Goal: Navigation & Orientation: Find specific page/section

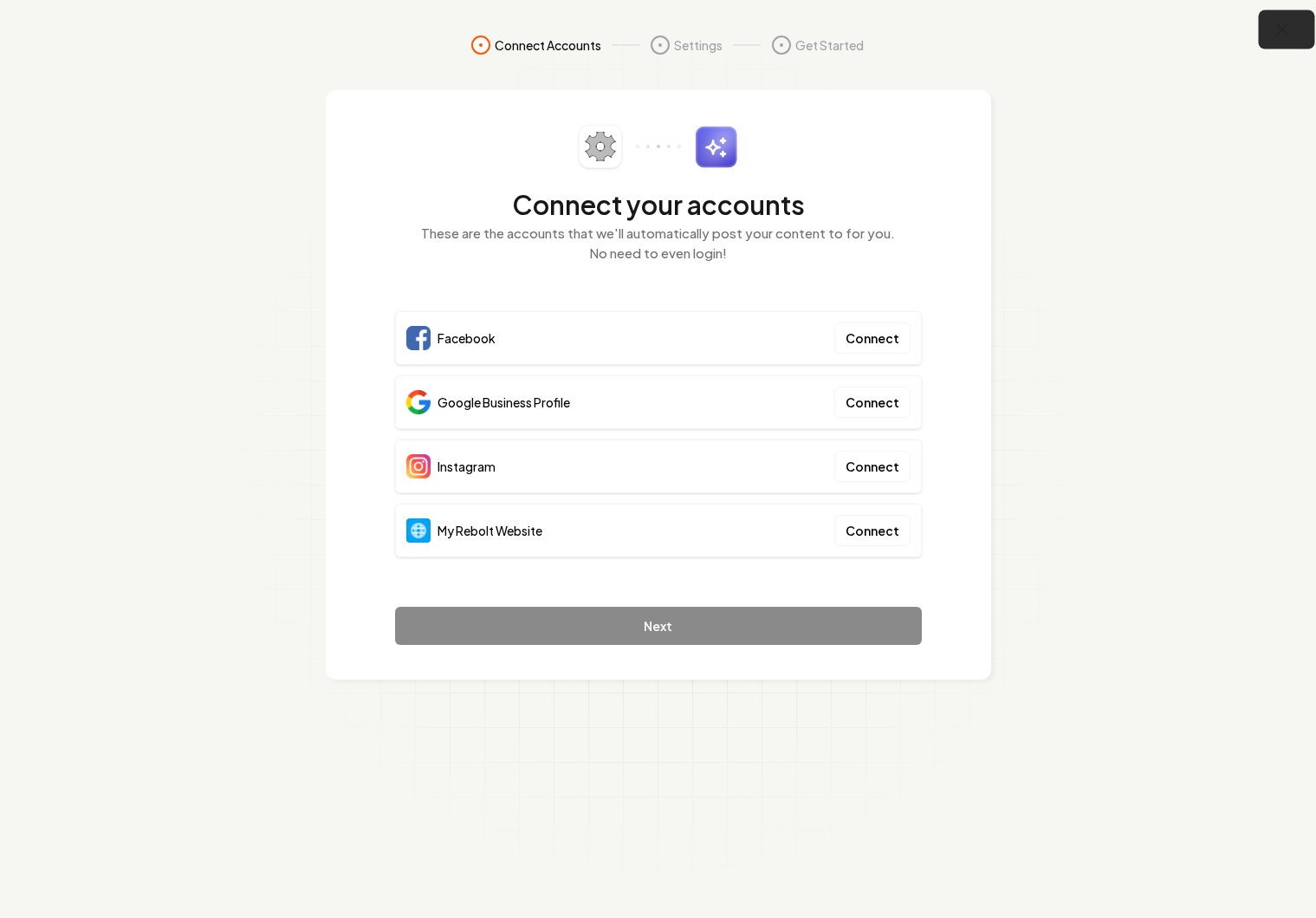
click at [1276, 24] on icon "button" at bounding box center [1282, 29] width 21 height 21
click at [1277, 19] on icon "button" at bounding box center [1282, 29] width 21 height 21
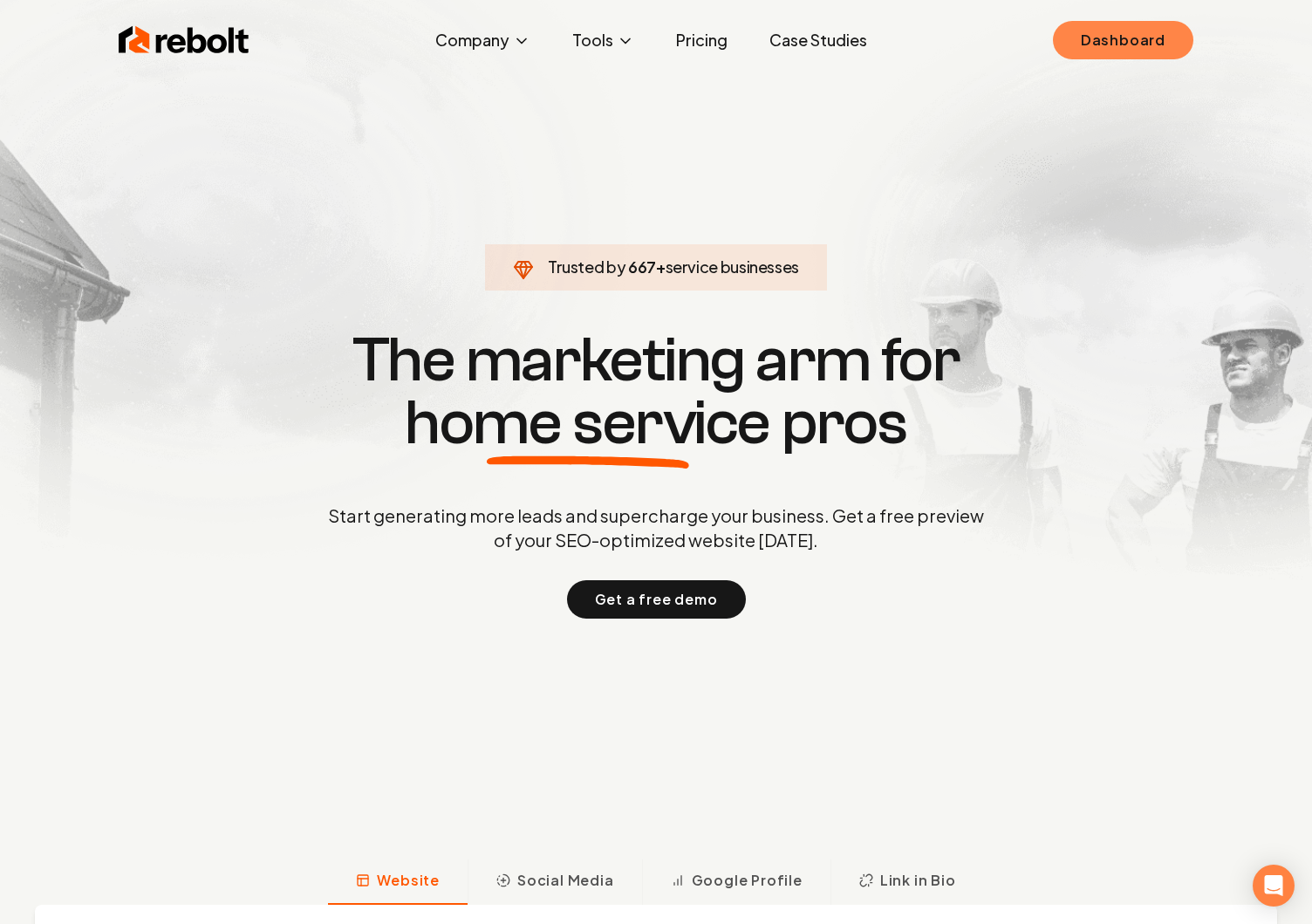
click at [1116, 22] on link "Dashboard" at bounding box center [1124, 39] width 141 height 38
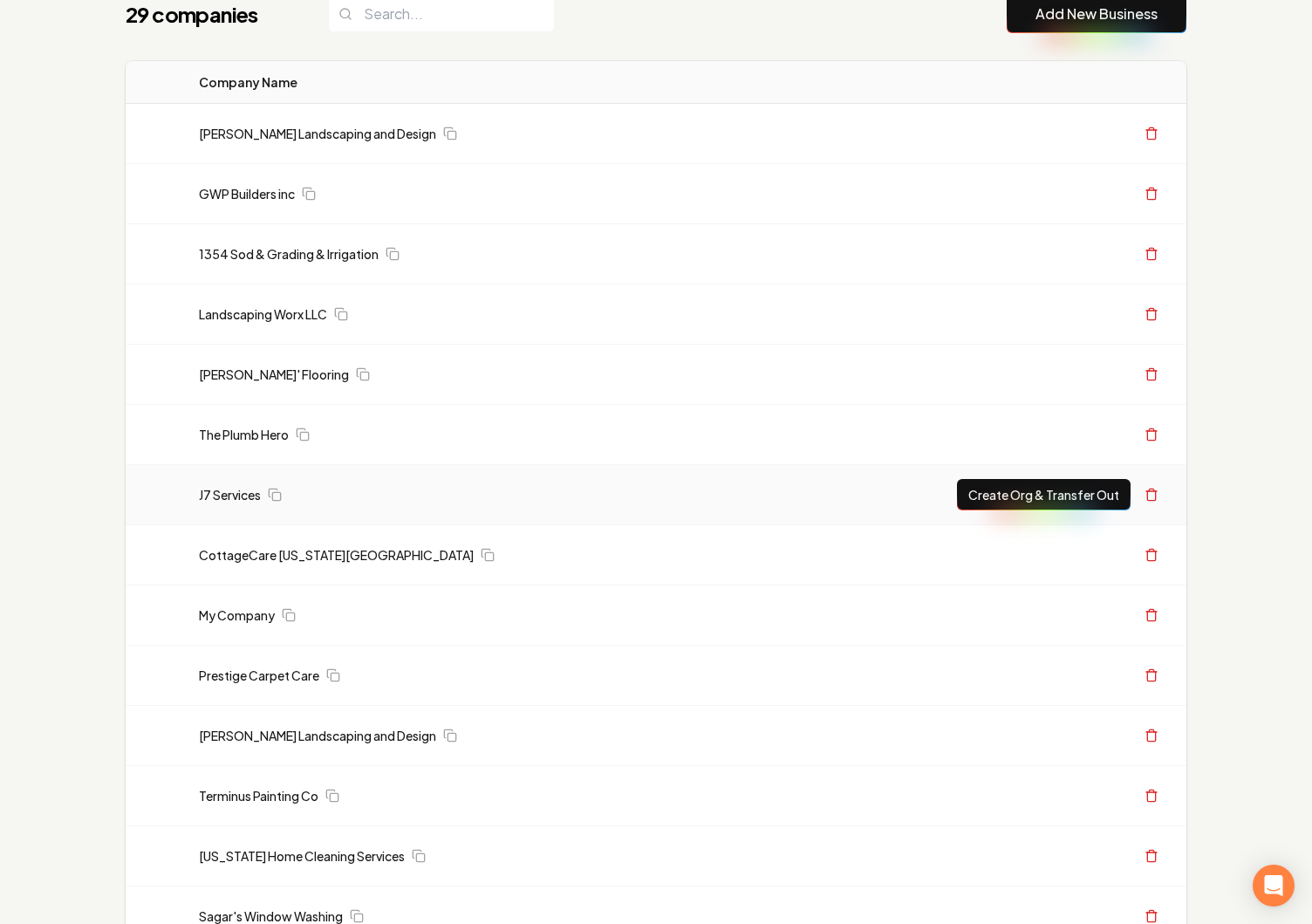
scroll to position [210, 0]
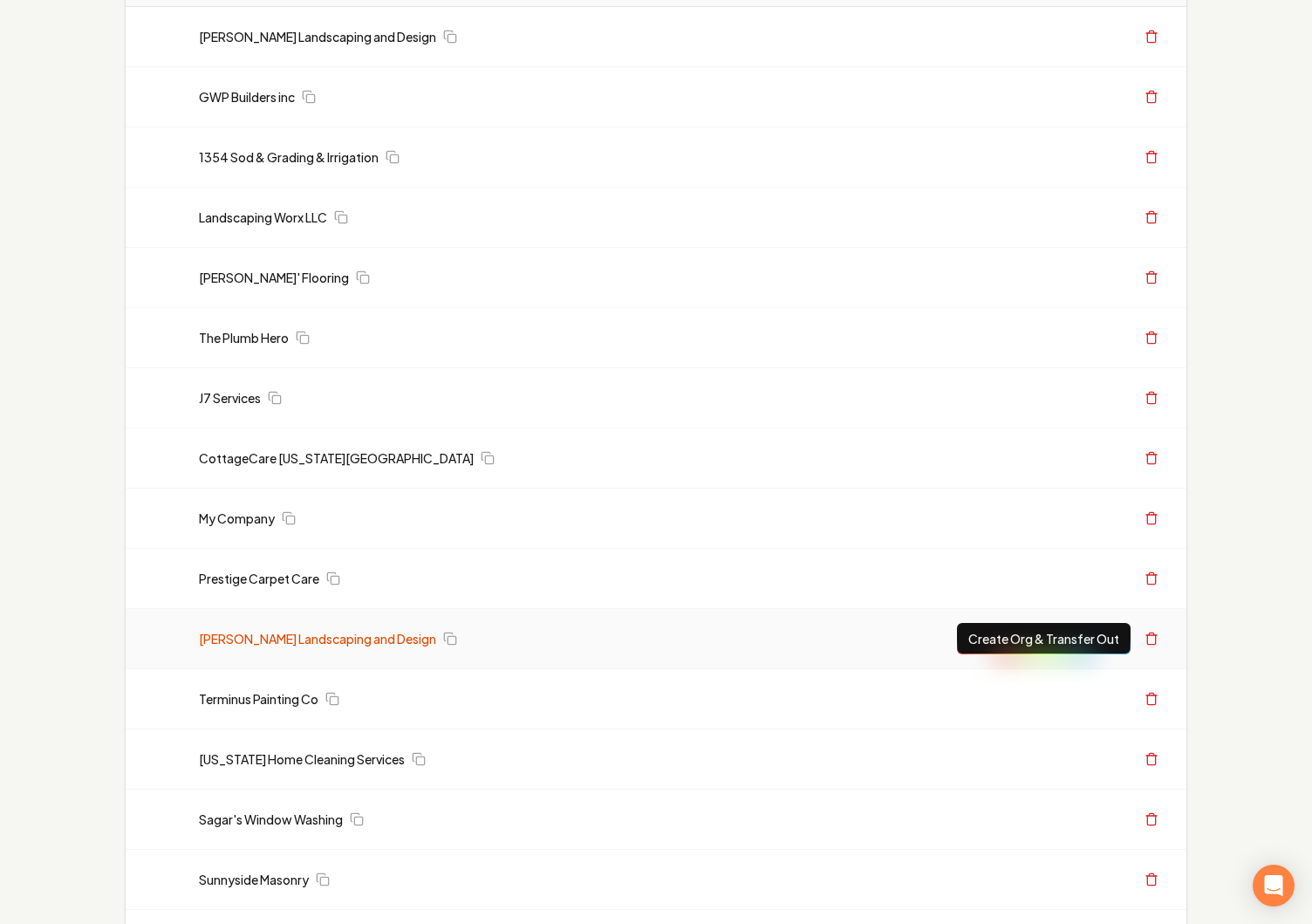
click at [254, 647] on link "[PERSON_NAME] Landscaping and Design" at bounding box center [317, 638] width 237 height 18
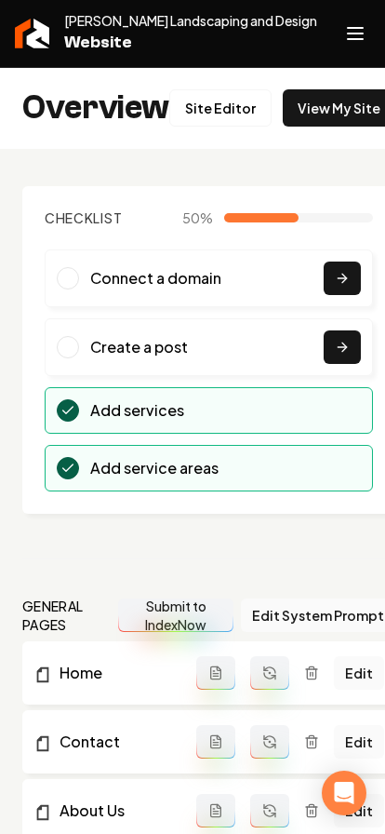
click at [333, 40] on div "[PERSON_NAME] Landscaping and Design Website" at bounding box center [174, 33] width 318 height 45
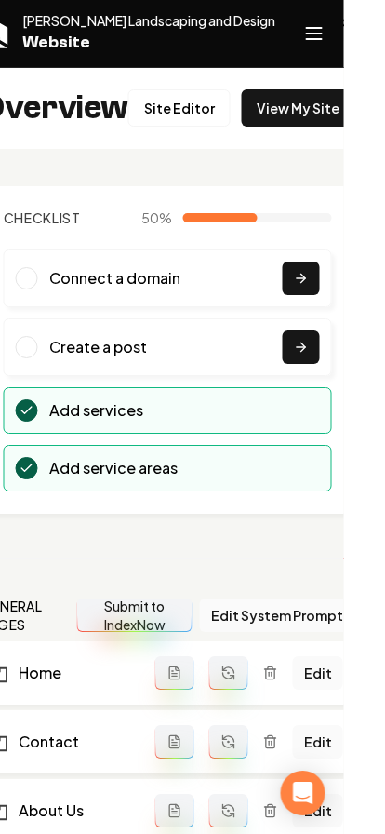
click at [378, 32] on button "Open navigation menu" at bounding box center [355, 33] width 45 height 45
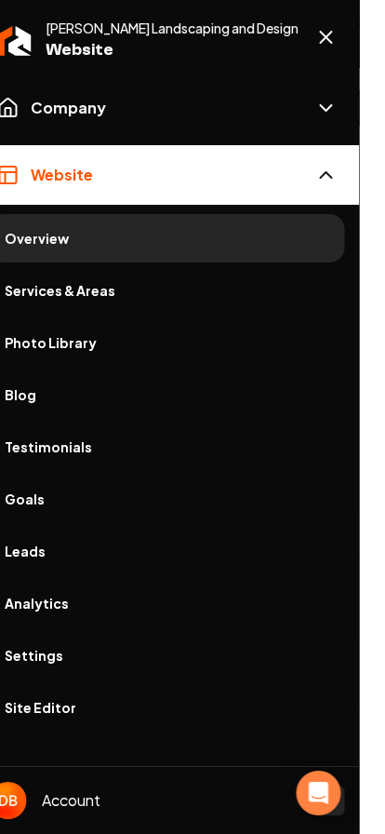
click at [130, 653] on span "Settings" at bounding box center [193, 655] width 326 height 19
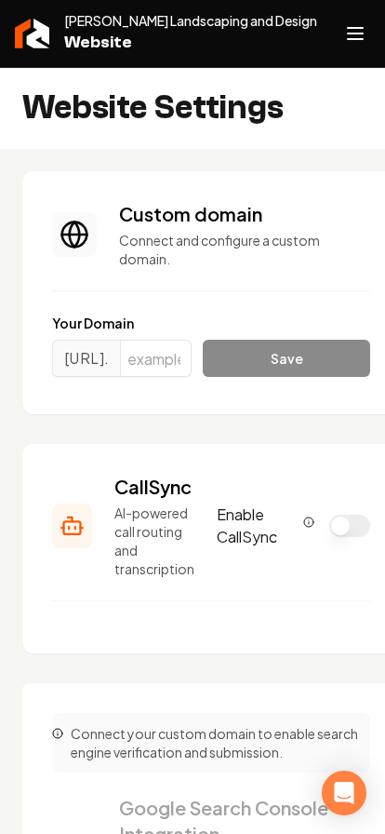
click at [378, 37] on button "Open navigation menu" at bounding box center [355, 33] width 45 height 45
